Goal: Task Accomplishment & Management: Complete application form

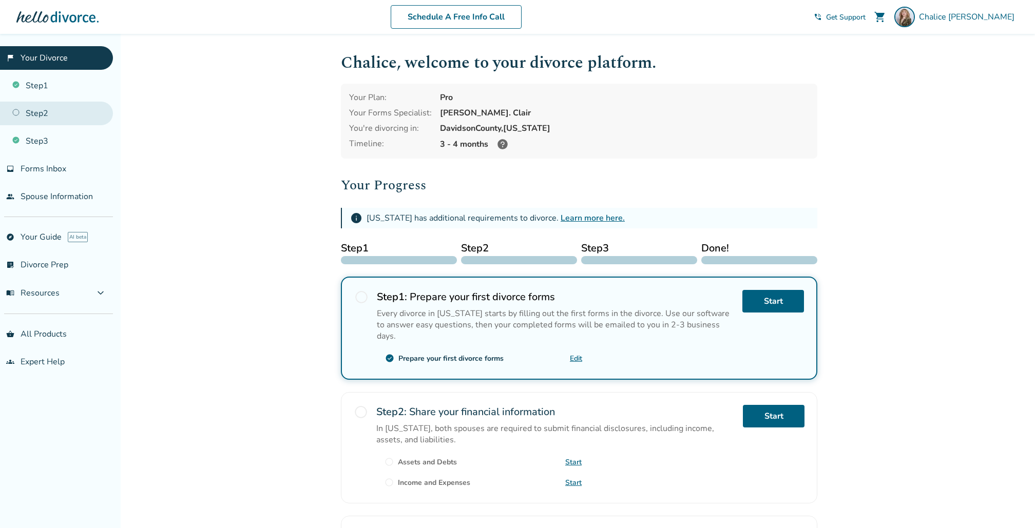
click at [48, 113] on link "Step 2" at bounding box center [56, 114] width 113 height 24
click at [45, 113] on link "Step 2" at bounding box center [56, 114] width 113 height 24
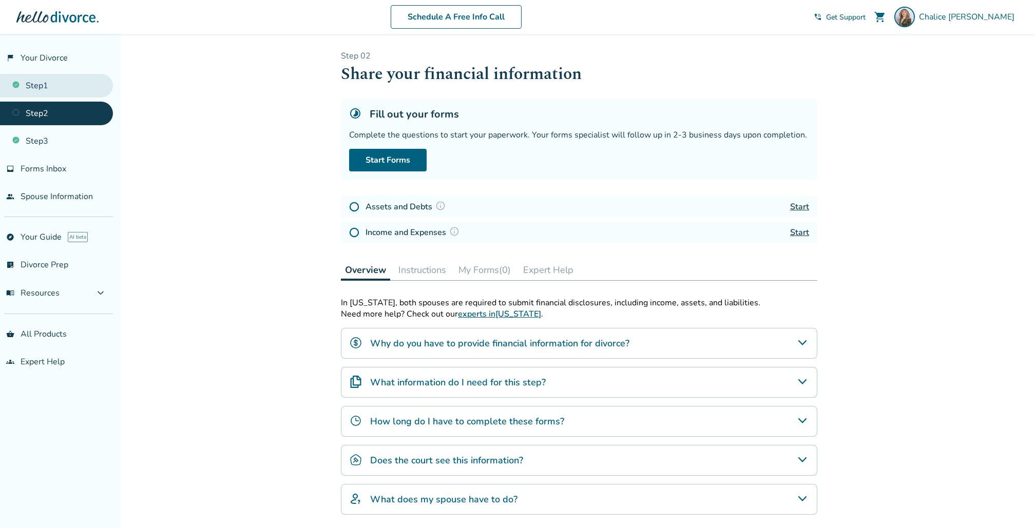
click at [58, 80] on link "Step 1" at bounding box center [56, 86] width 113 height 24
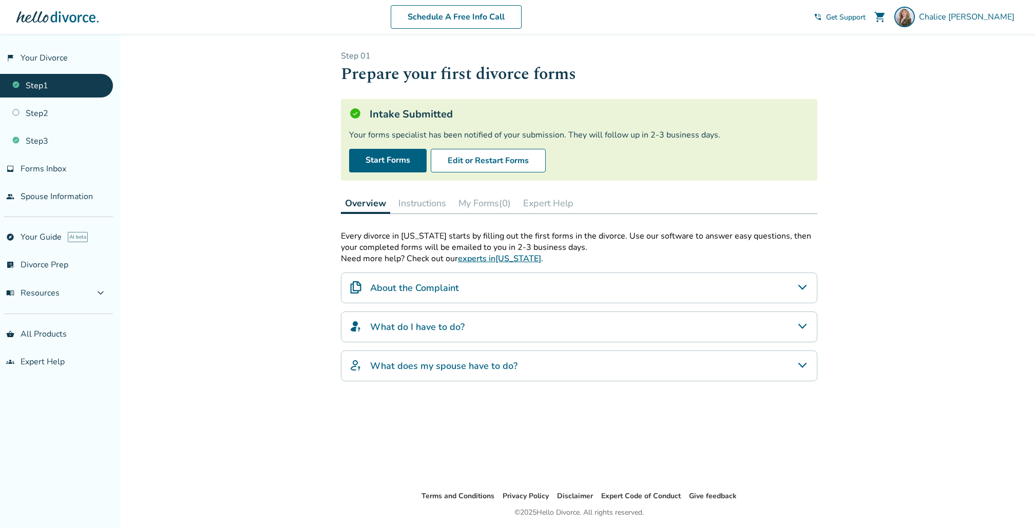
click at [442, 205] on button "Instructions" at bounding box center [422, 203] width 56 height 21
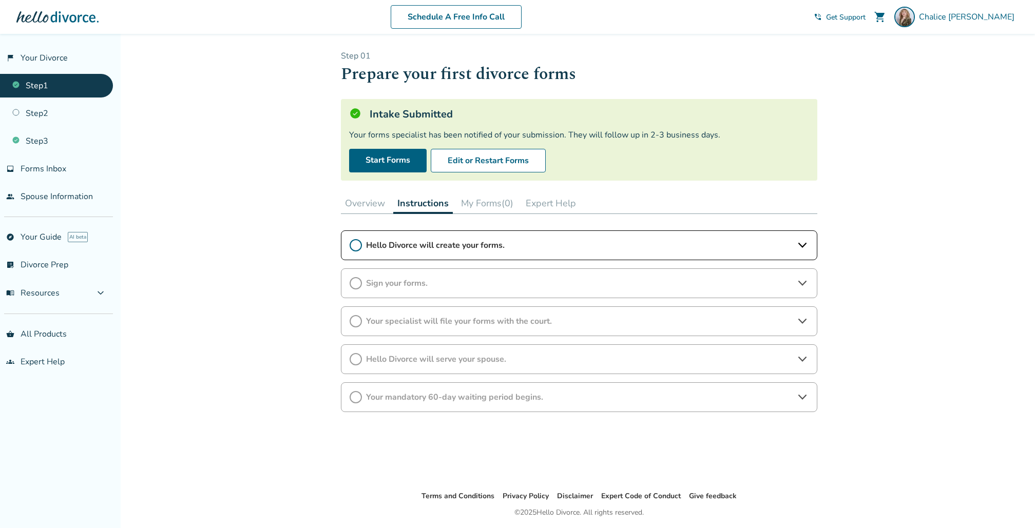
click at [486, 203] on button "My Forms (0)" at bounding box center [487, 203] width 61 height 21
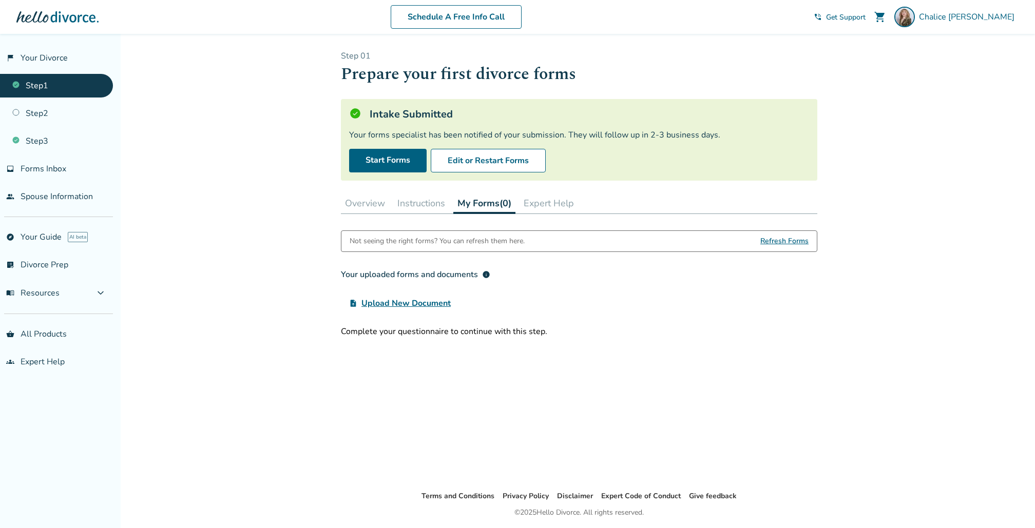
click at [534, 200] on button "Expert Help" at bounding box center [549, 203] width 59 height 21
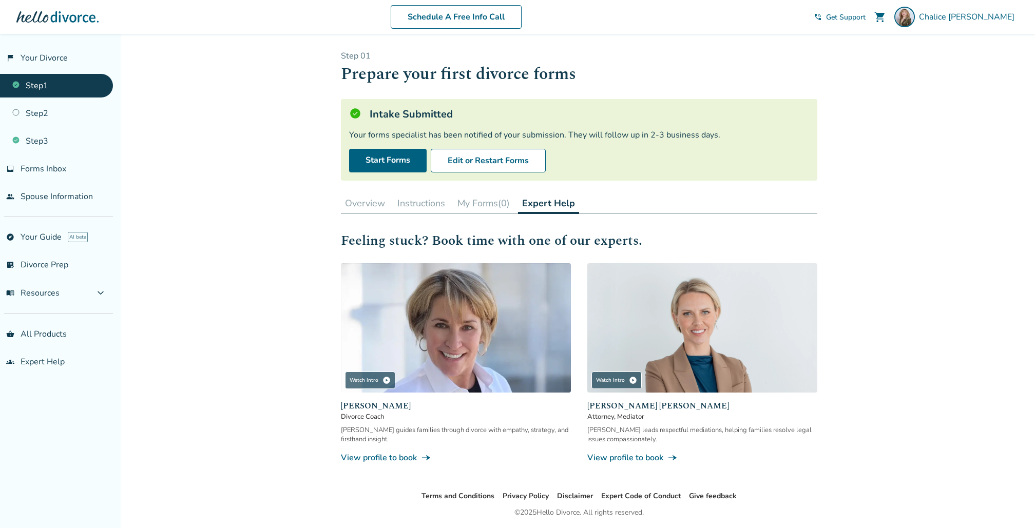
click at [372, 199] on button "Overview" at bounding box center [365, 203] width 48 height 21
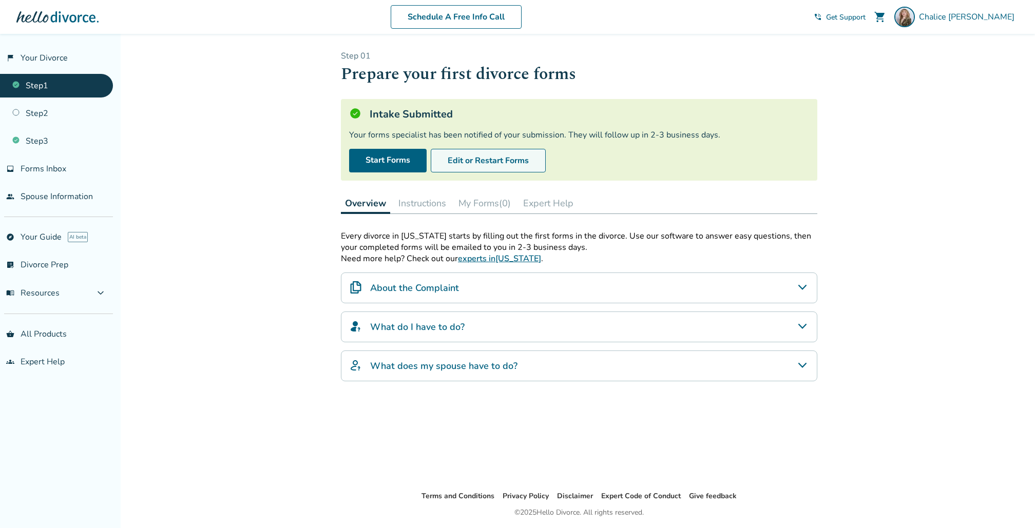
click at [442, 163] on button "Edit or Restart Forms" at bounding box center [488, 161] width 115 height 24
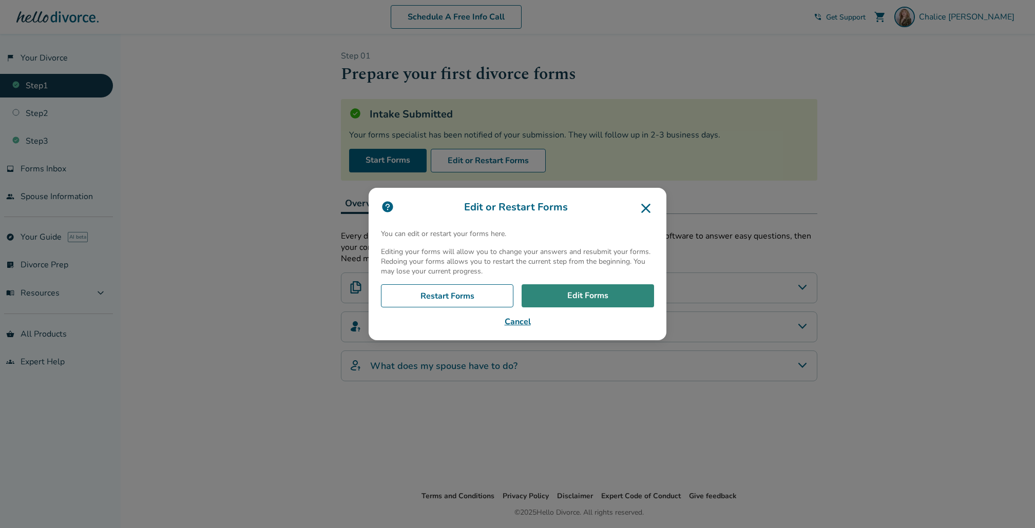
click at [554, 289] on link "Edit Forms" at bounding box center [588, 297] width 132 height 24
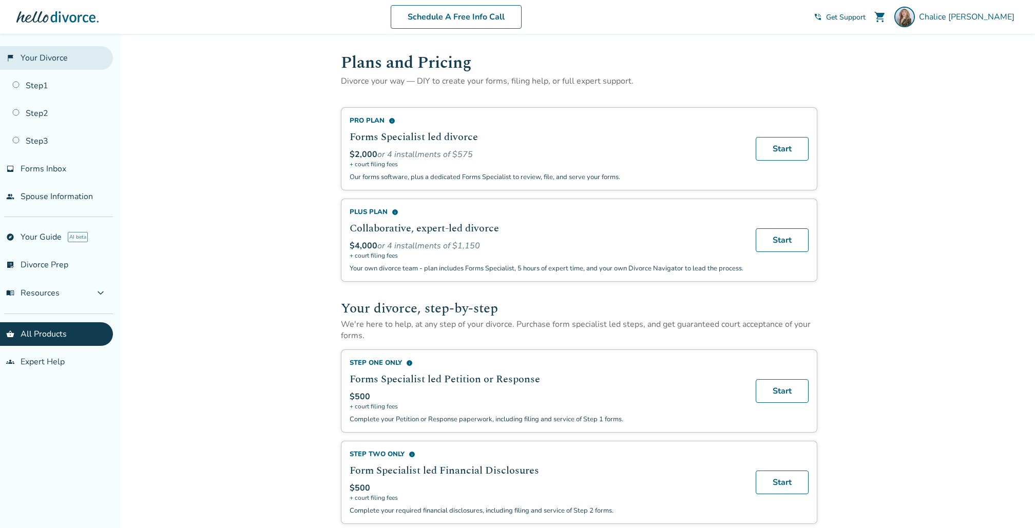
click at [52, 64] on link "flag_2 Your Divorce" at bounding box center [56, 58] width 113 height 24
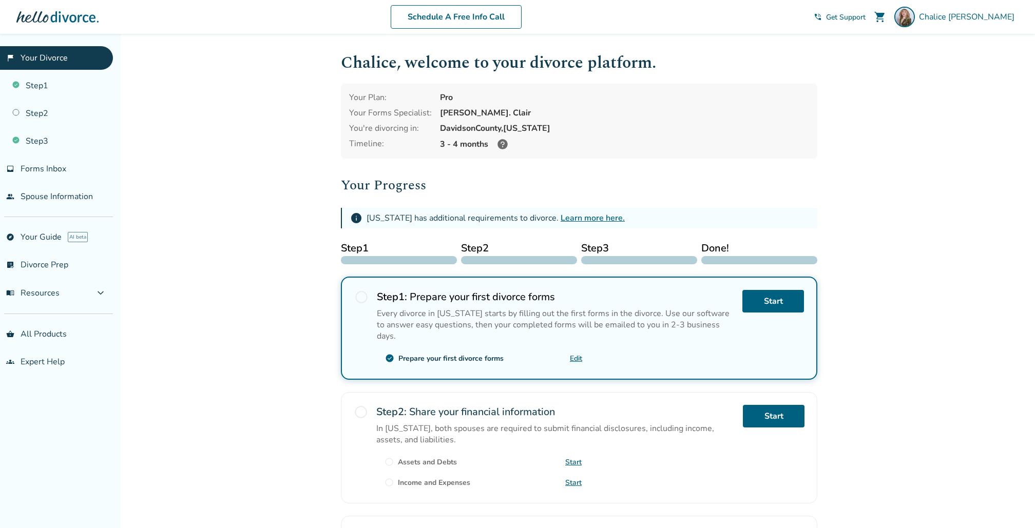
scroll to position [162, 0]
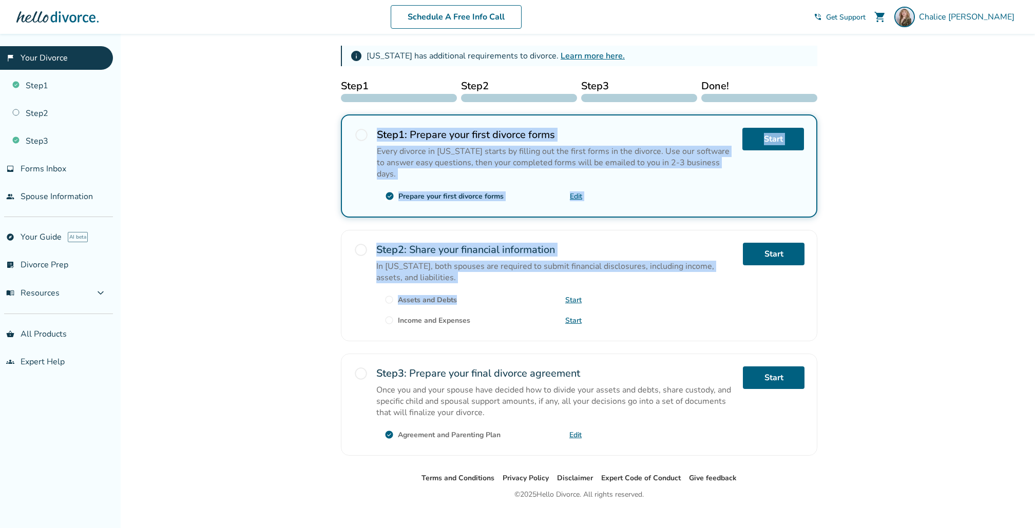
click at [323, 123] on div "Added to cart Chalice , welcome to your divorce platform. Your Plan: Pro Your F…" at bounding box center [517, 208] width 1035 height 673
click at [45, 147] on link "Step 3" at bounding box center [56, 141] width 113 height 24
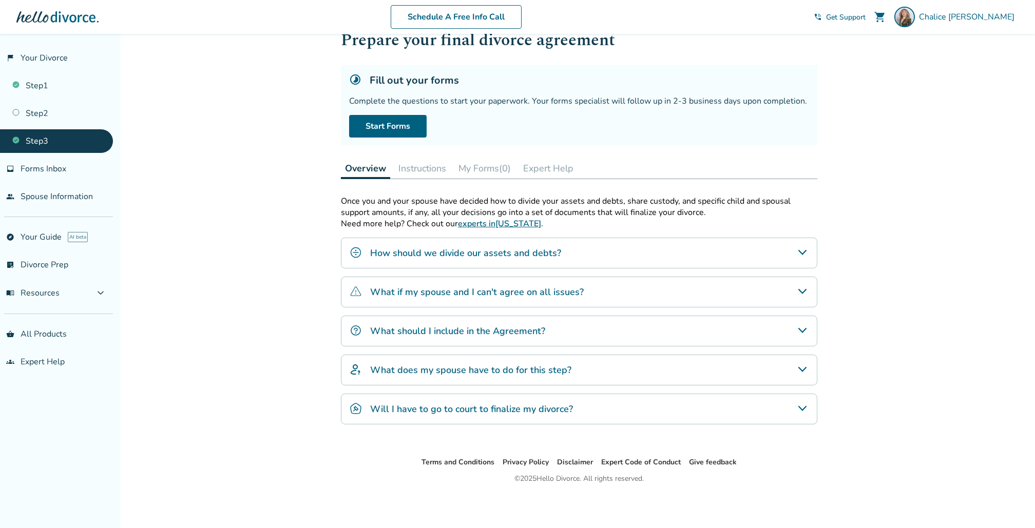
scroll to position [34, 0]
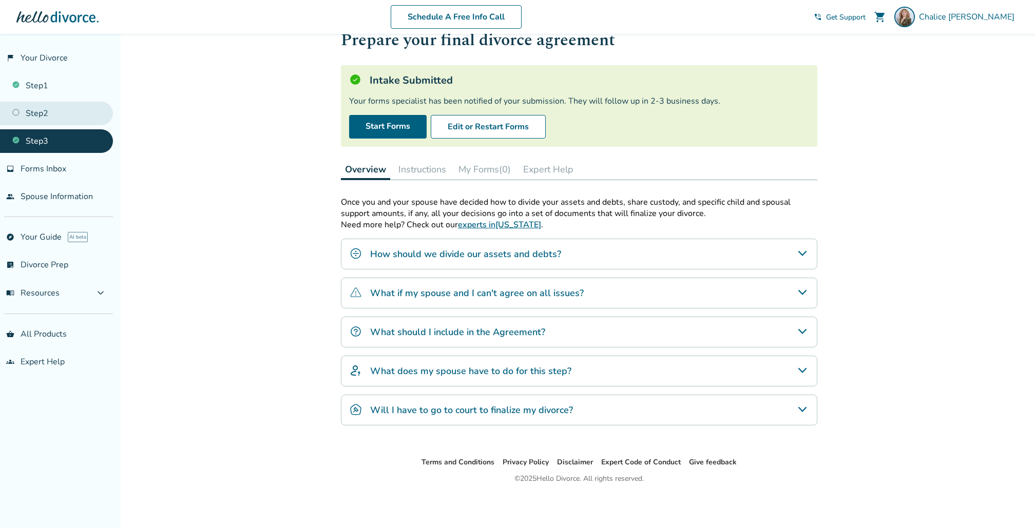
click at [50, 119] on link "Step 2" at bounding box center [56, 114] width 113 height 24
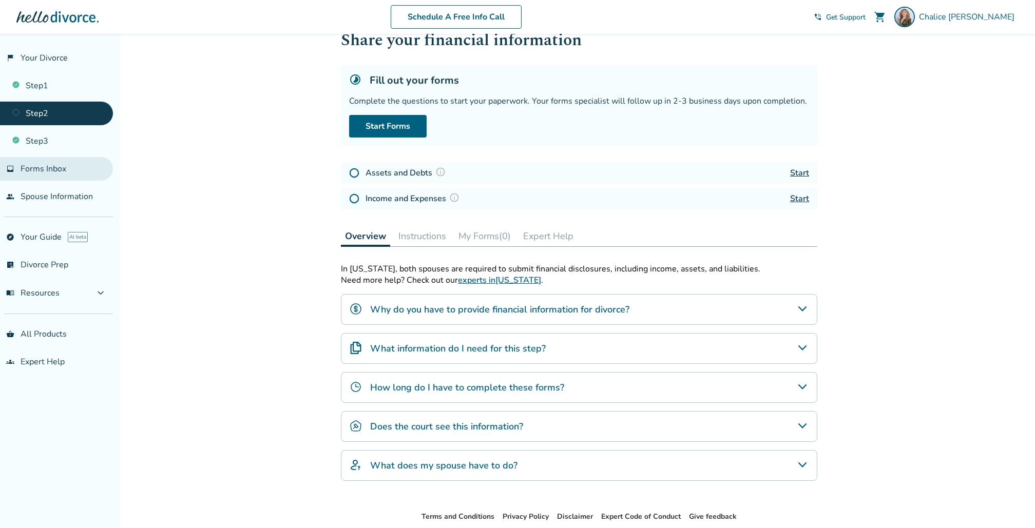
click at [60, 169] on span "Forms Inbox" at bounding box center [44, 168] width 46 height 11
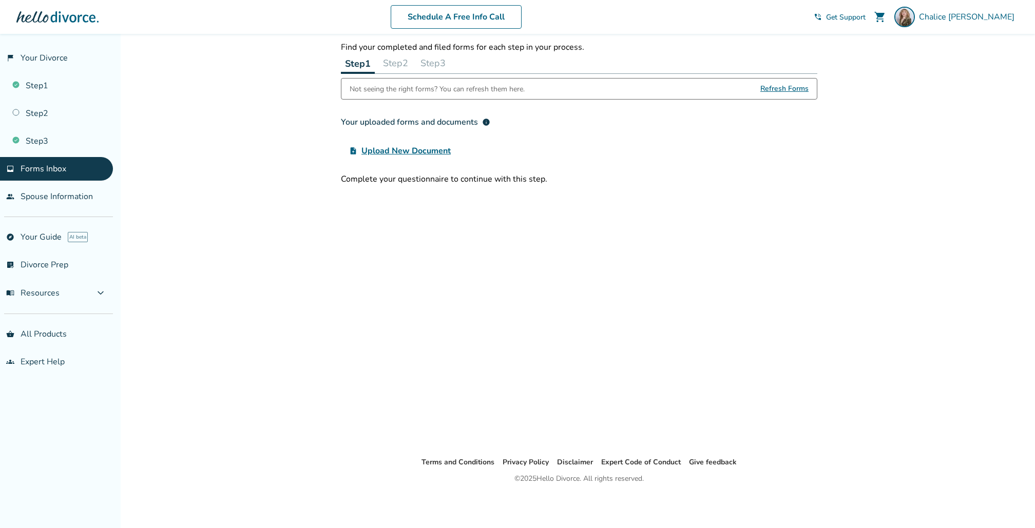
click at [407, 61] on button "Step 2" at bounding box center [395, 63] width 33 height 21
click at [448, 66] on button "Step 3" at bounding box center [432, 63] width 33 height 21
click at [356, 66] on button "Step 1" at bounding box center [357, 63] width 33 height 21
click at [73, 287] on button "menu_book Resources expand_more" at bounding box center [56, 293] width 113 height 25
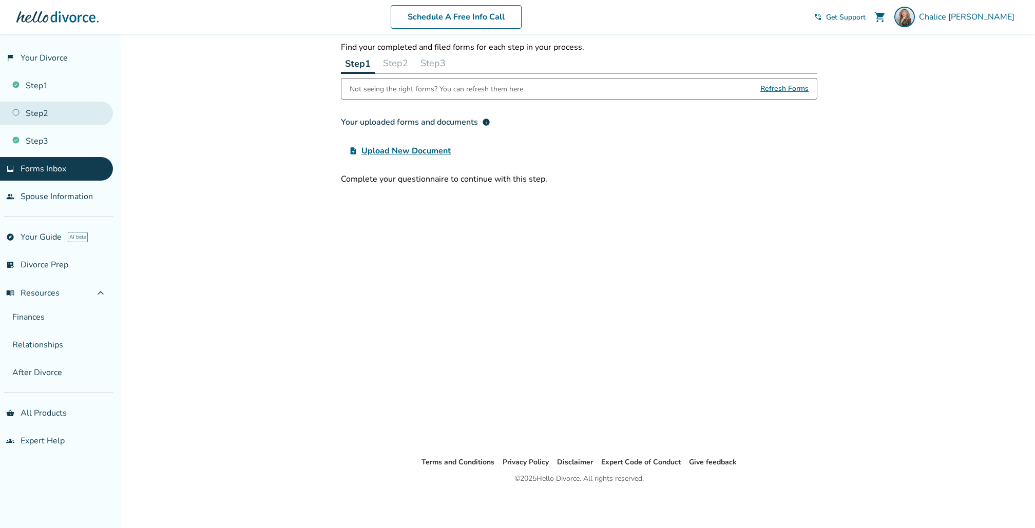
click at [43, 117] on link "Step 2" at bounding box center [56, 114] width 113 height 24
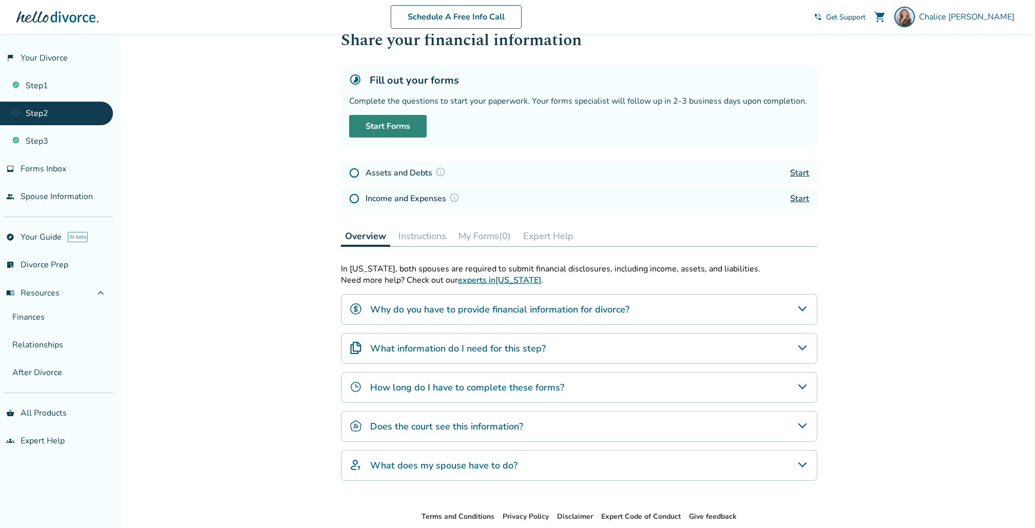
click at [416, 123] on link "Start Forms" at bounding box center [388, 126] width 78 height 23
